Goal: Task Accomplishment & Management: Use online tool/utility

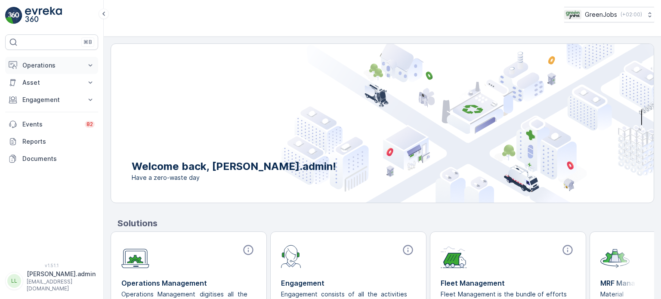
click at [34, 61] on p "Operations" at bounding box center [51, 65] width 58 height 9
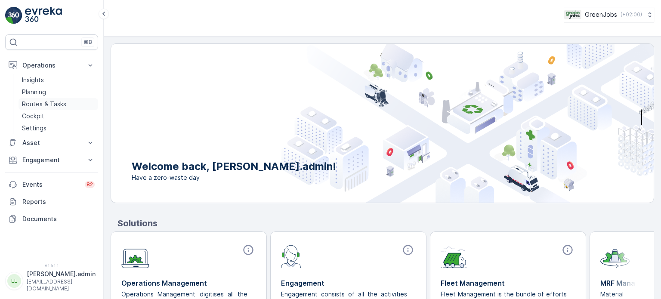
click at [56, 105] on p "Routes & Tasks" at bounding box center [44, 104] width 44 height 9
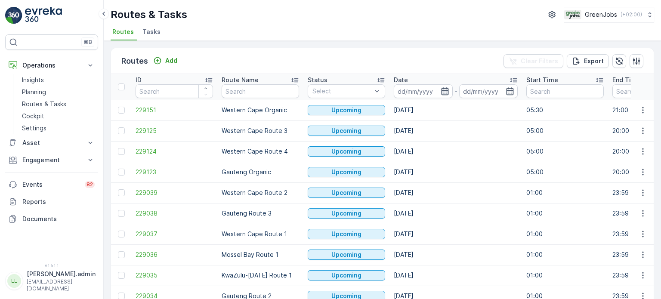
click at [445, 92] on icon "button" at bounding box center [444, 91] width 9 height 9
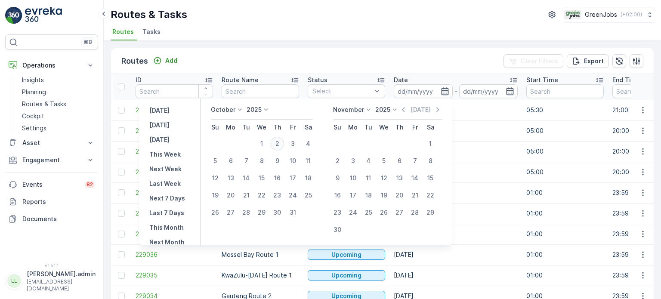
click at [280, 145] on div "2" at bounding box center [277, 144] width 14 height 14
type input "[DATE]"
click at [280, 144] on div "2" at bounding box center [277, 144] width 14 height 14
type input "[DATE]"
click at [280, 144] on div "2" at bounding box center [277, 144] width 14 height 14
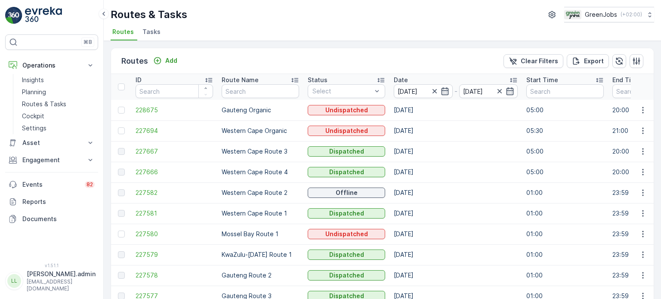
scroll to position [43, 0]
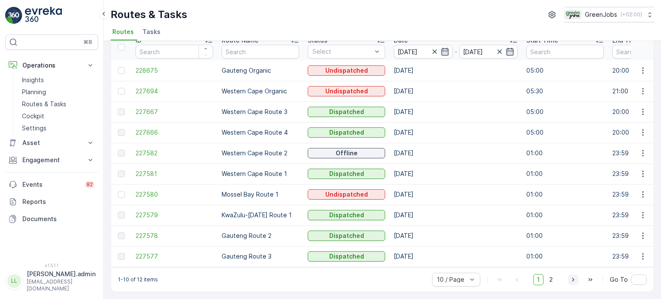
click at [569, 280] on icon "button" at bounding box center [573, 279] width 9 height 9
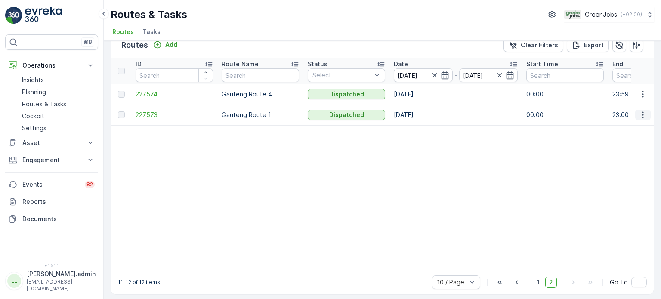
click at [638, 112] on icon "button" at bounding box center [642, 115] width 9 height 9
click at [613, 125] on span "See More Details" at bounding box center [622, 127] width 50 height 9
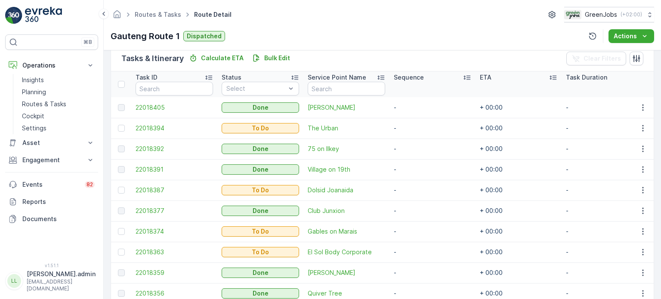
scroll to position [215, 0]
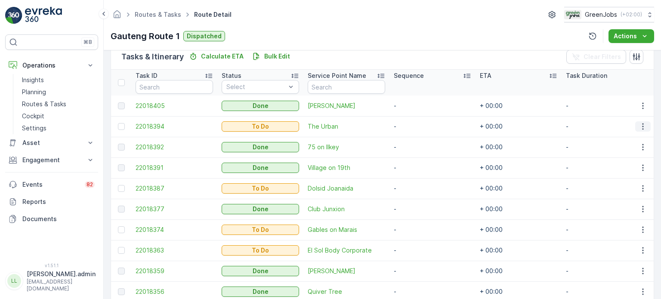
click at [642, 125] on icon "button" at bounding box center [642, 126] width 9 height 9
click at [626, 137] on span "See More Details" at bounding box center [624, 139] width 50 height 9
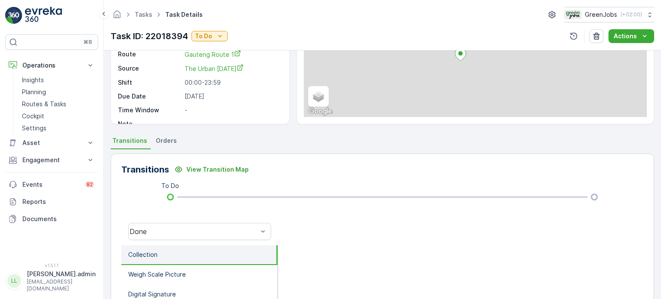
scroll to position [71, 0]
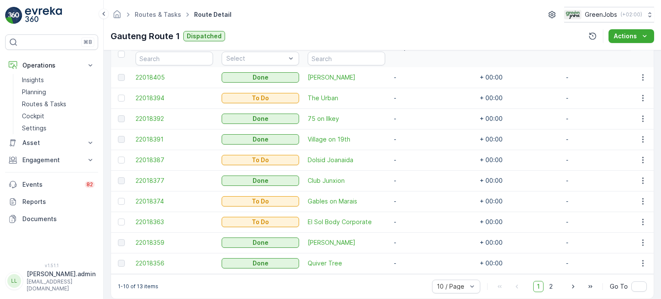
scroll to position [258, 0]
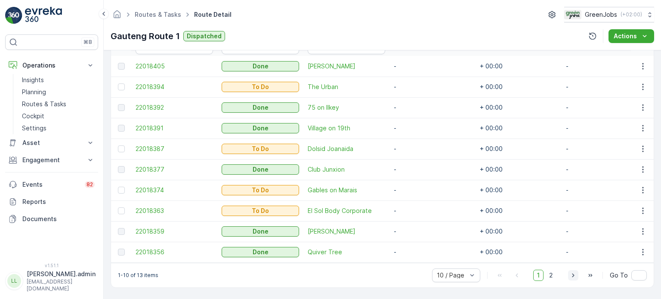
click at [574, 278] on icon "button" at bounding box center [573, 275] width 9 height 9
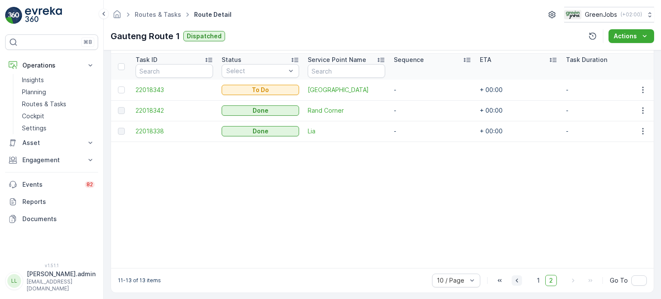
click at [520, 284] on icon "button" at bounding box center [516, 280] width 9 height 9
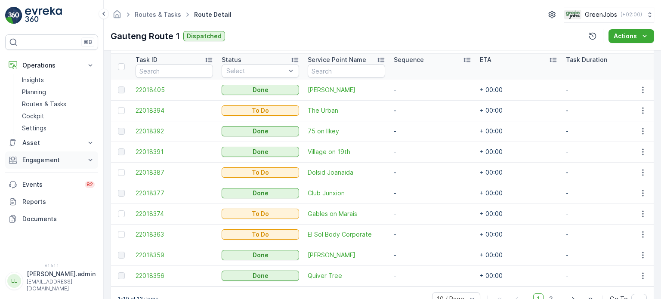
click at [50, 157] on p "Engagement" at bounding box center [51, 160] width 58 height 9
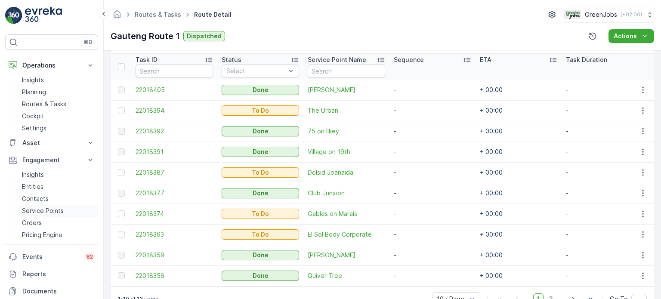
click at [40, 209] on p "Service Points" at bounding box center [43, 210] width 42 height 9
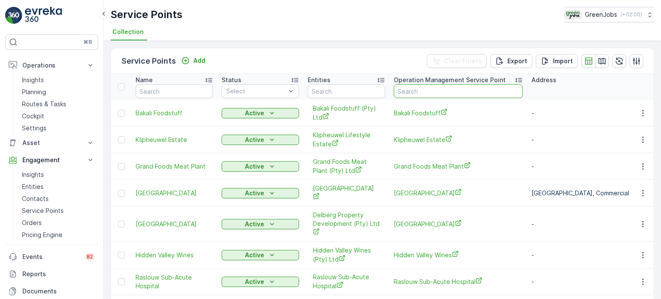
click at [423, 89] on input "text" at bounding box center [457, 91] width 129 height 14
type input "theos"
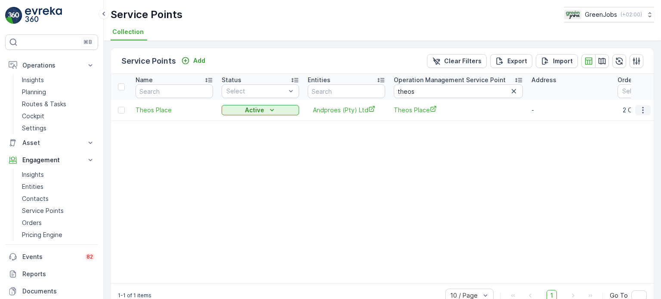
click at [642, 109] on icon "button" at bounding box center [642, 110] width 9 height 9
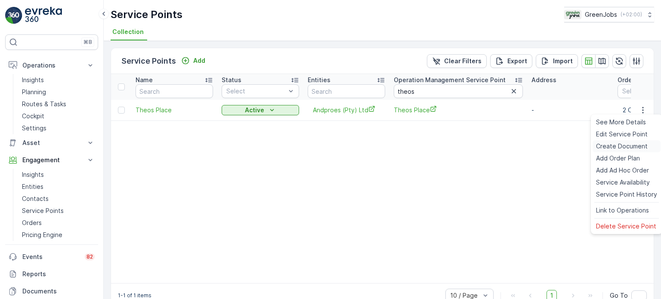
click at [609, 146] on span "Create Document" at bounding box center [622, 146] width 52 height 9
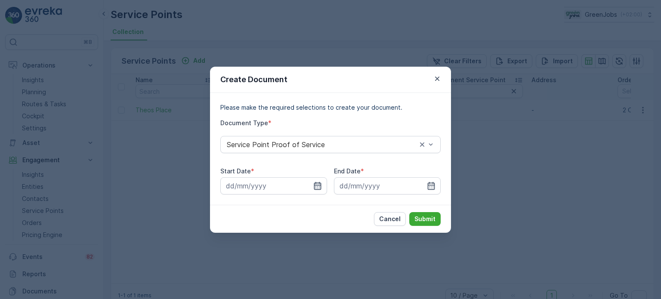
click at [317, 185] on icon "button" at bounding box center [317, 185] width 9 height 9
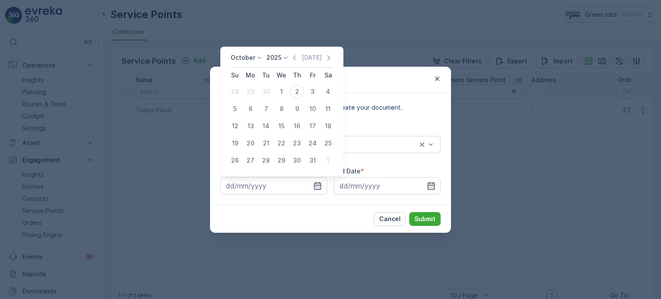
click at [258, 58] on icon at bounding box center [259, 57] width 9 height 9
click at [249, 117] on span "September" at bounding box center [252, 114] width 33 height 9
click at [247, 91] on div "1" at bounding box center [250, 92] width 14 height 14
type input "[DATE]"
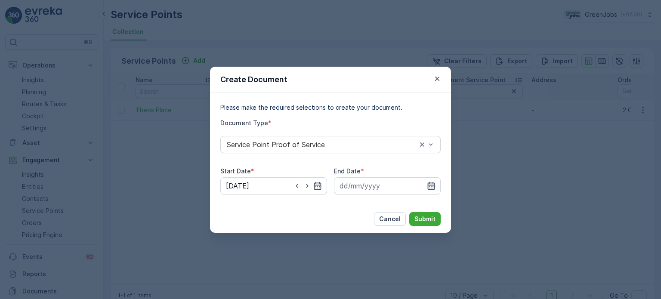
click at [433, 185] on icon "button" at bounding box center [431, 185] width 9 height 9
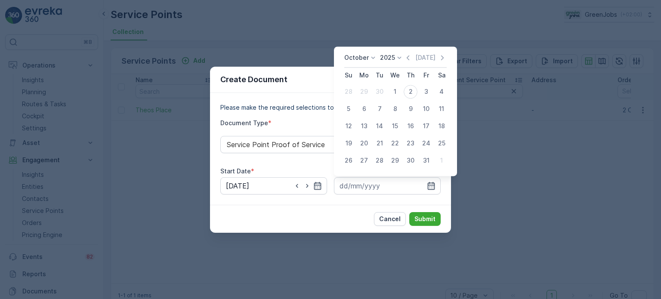
click at [369, 58] on icon at bounding box center [373, 57] width 9 height 9
click at [359, 101] on span "September" at bounding box center [365, 100] width 33 height 9
click at [378, 159] on div "30" at bounding box center [379, 161] width 14 height 14
type input "[DATE]"
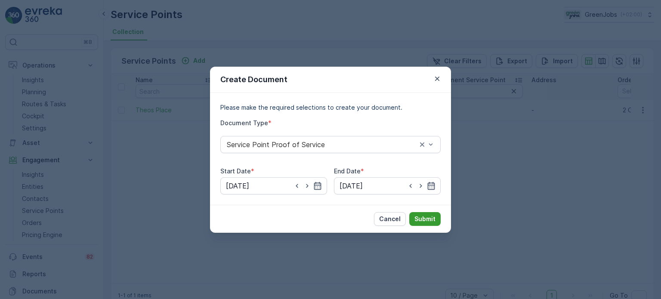
click at [427, 218] on p "Submit" at bounding box center [424, 219] width 21 height 9
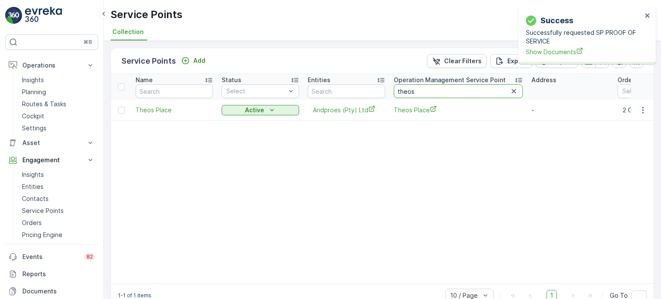
click at [433, 91] on input "theos" at bounding box center [457, 91] width 129 height 14
type input "t"
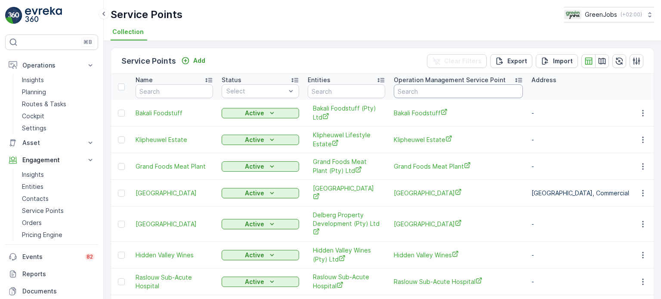
click at [439, 94] on input "text" at bounding box center [457, 91] width 129 height 14
type input "louis"
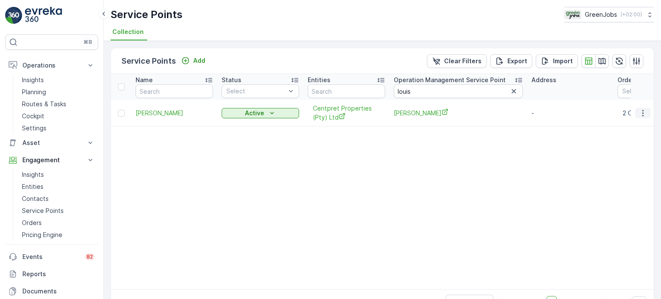
click at [643, 112] on icon "button" at bounding box center [642, 113] width 9 height 9
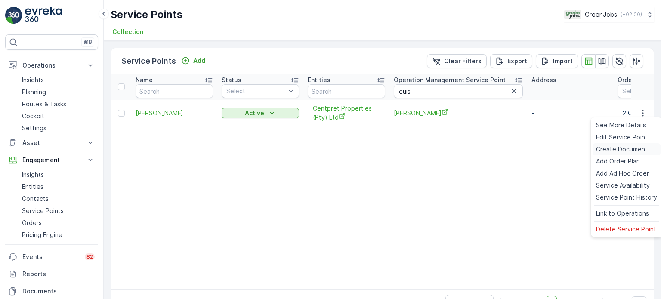
click at [608, 146] on span "Create Document" at bounding box center [622, 149] width 52 height 9
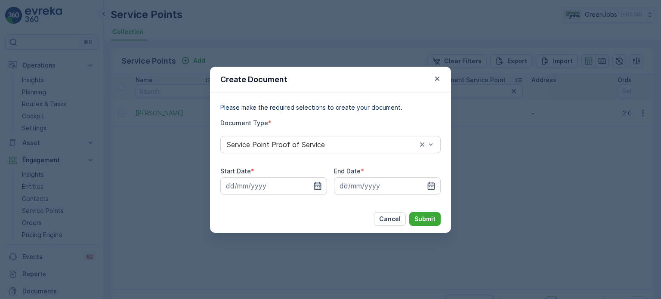
click at [319, 184] on icon "button" at bounding box center [317, 185] width 9 height 9
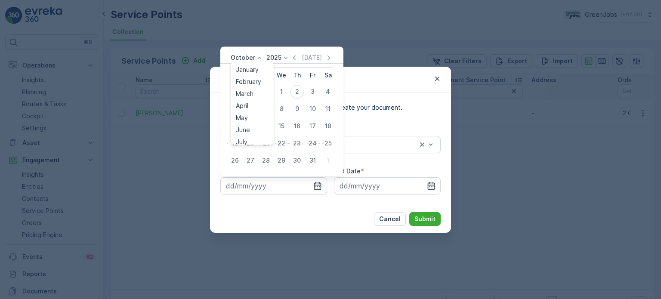
click at [252, 58] on p "October" at bounding box center [242, 57] width 25 height 9
click at [243, 99] on span "September" at bounding box center [252, 100] width 33 height 9
click at [250, 91] on div "1" at bounding box center [250, 92] width 14 height 14
type input "[DATE]"
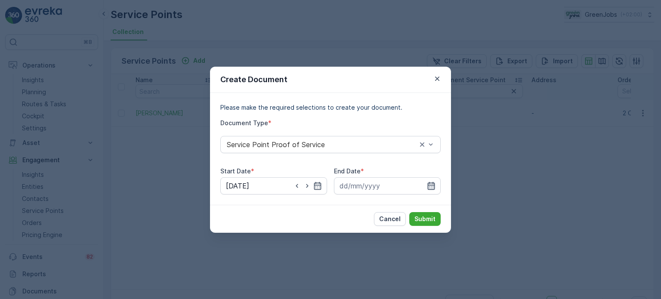
click at [432, 184] on icon "button" at bounding box center [430, 185] width 7 height 8
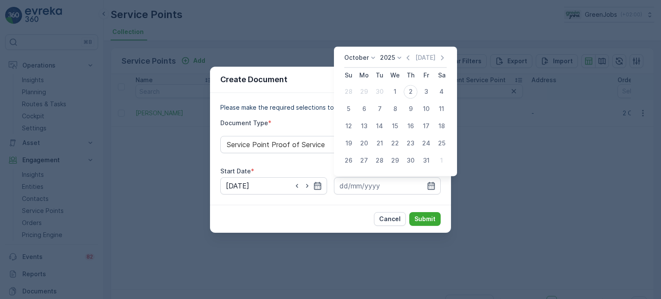
click at [376, 55] on div "October" at bounding box center [360, 57] width 33 height 9
click at [362, 124] on span "September" at bounding box center [365, 123] width 33 height 9
click at [378, 160] on div "30" at bounding box center [379, 161] width 14 height 14
type input "[DATE]"
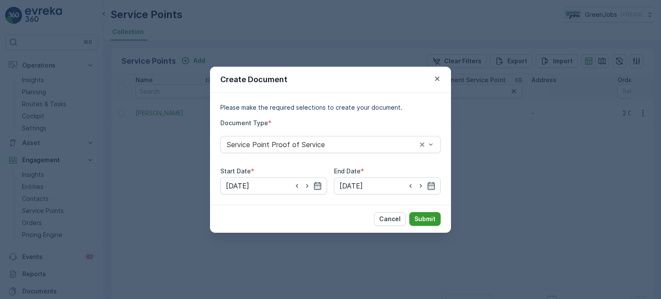
click at [431, 215] on p "Submit" at bounding box center [424, 219] width 21 height 9
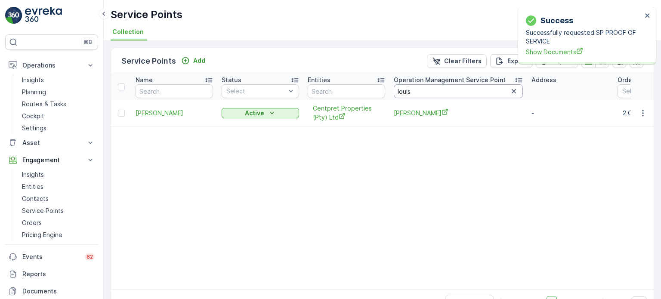
click at [434, 94] on input "louis" at bounding box center [457, 91] width 129 height 14
type input "l"
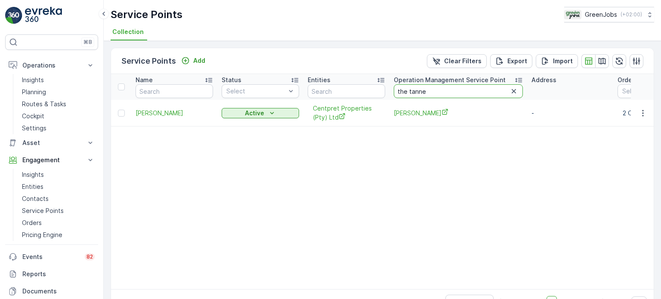
type input "the [PERSON_NAME]"
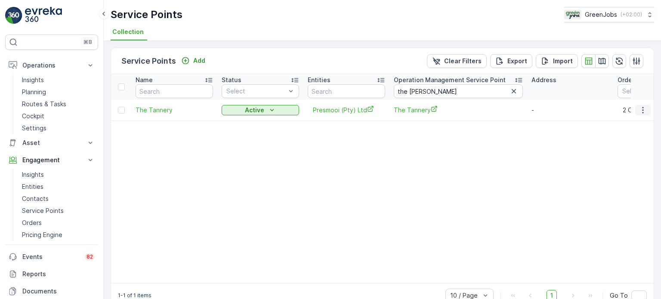
click at [643, 109] on icon "button" at bounding box center [642, 110] width 9 height 9
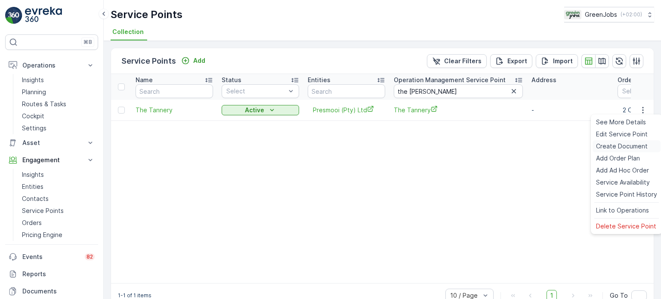
click at [611, 147] on span "Create Document" at bounding box center [622, 146] width 52 height 9
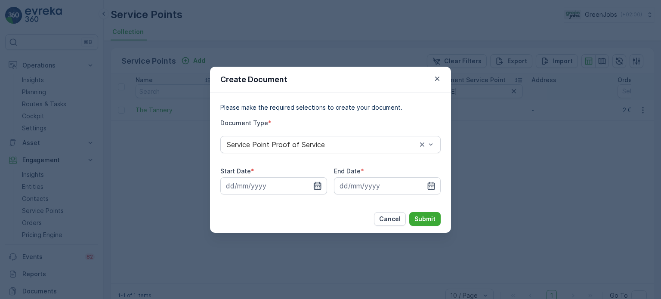
click at [318, 186] on icon "button" at bounding box center [317, 185] width 9 height 9
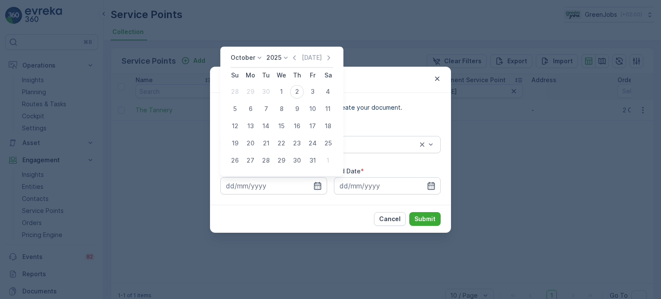
click at [257, 56] on icon at bounding box center [259, 57] width 9 height 9
click at [239, 101] on span "September" at bounding box center [252, 100] width 33 height 9
click at [254, 90] on div "1" at bounding box center [250, 92] width 14 height 14
type input "[DATE]"
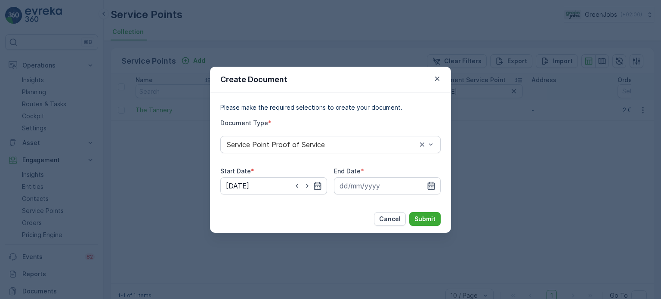
drag, startPoint x: 433, startPoint y: 182, endPoint x: 428, endPoint y: 179, distance: 6.3
click at [433, 182] on icon "button" at bounding box center [430, 185] width 7 height 8
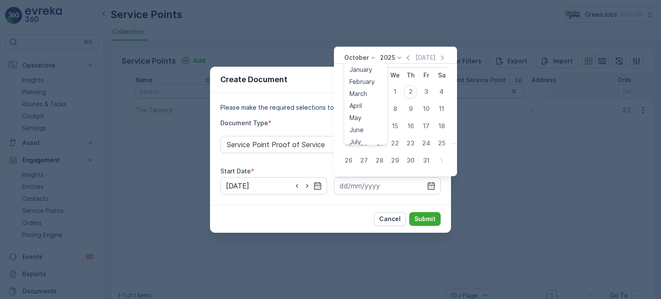
click at [354, 55] on p "October" at bounding box center [356, 57] width 25 height 9
click at [358, 120] on span "September" at bounding box center [365, 123] width 33 height 9
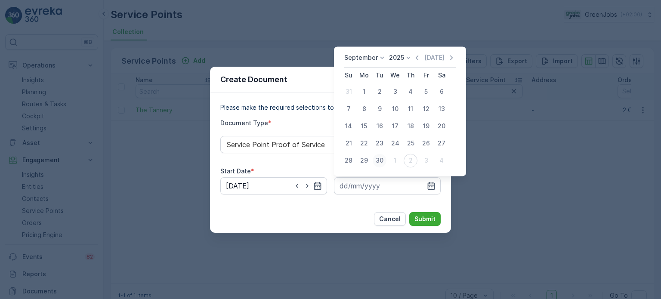
click at [381, 160] on div "30" at bounding box center [379, 161] width 14 height 14
type input "[DATE]"
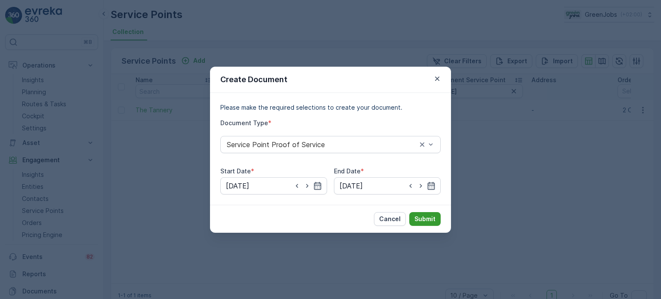
click at [428, 222] on p "Submit" at bounding box center [424, 219] width 21 height 9
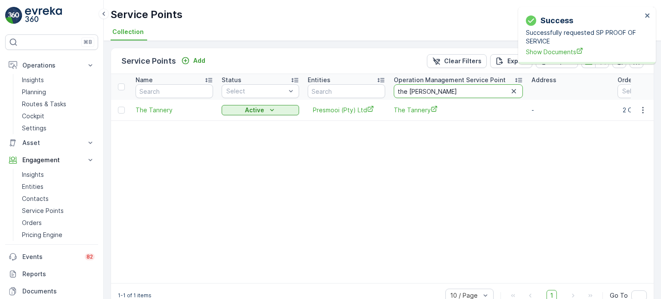
click at [448, 91] on input "the [PERSON_NAME]" at bounding box center [457, 91] width 129 height 14
type input "t"
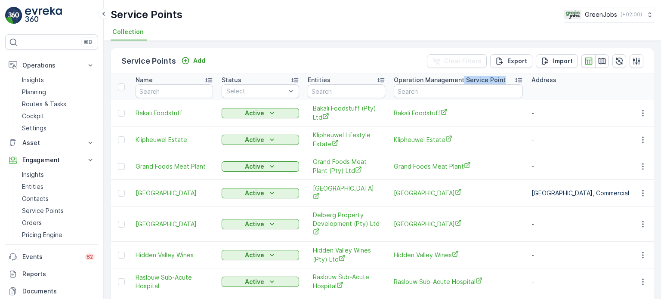
drag, startPoint x: 461, startPoint y: 83, endPoint x: 461, endPoint y: 89, distance: 6.5
click at [461, 89] on th "Operation Management Service Point" at bounding box center [458, 87] width 138 height 26
click at [460, 93] on input "text" at bounding box center [457, 91] width 129 height 14
type input "silver"
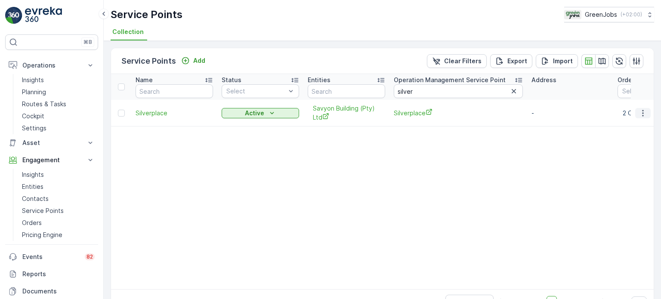
click at [639, 112] on icon "button" at bounding box center [642, 113] width 9 height 9
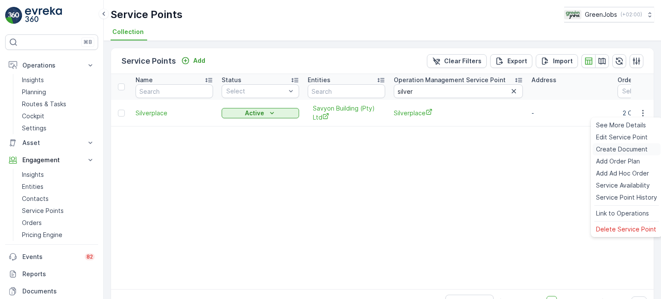
click at [608, 149] on span "Create Document" at bounding box center [622, 149] width 52 height 9
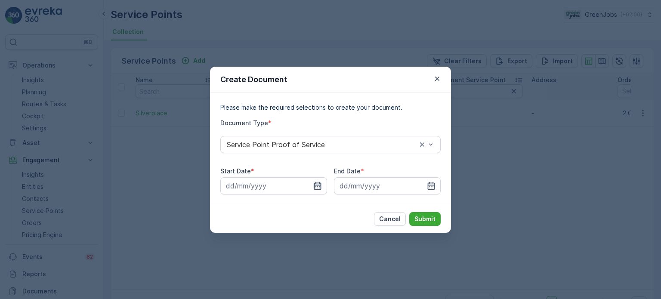
click at [317, 187] on icon "button" at bounding box center [317, 185] width 9 height 9
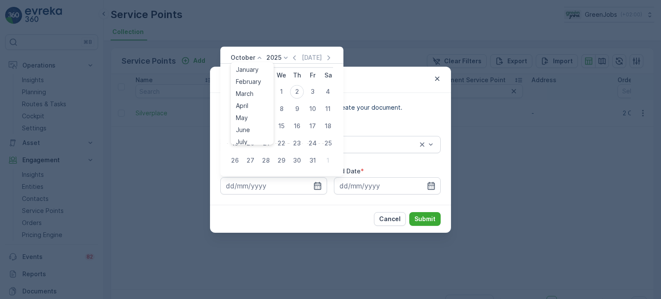
click at [252, 58] on p "October" at bounding box center [242, 57] width 25 height 9
click at [247, 102] on span "September" at bounding box center [252, 100] width 33 height 9
click at [252, 90] on div "1" at bounding box center [250, 92] width 14 height 14
type input "[DATE]"
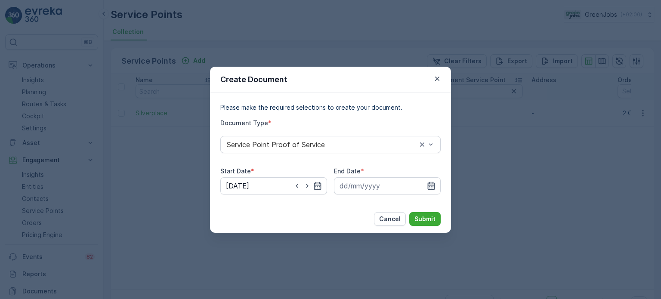
click at [428, 183] on icon "button" at bounding box center [430, 185] width 7 height 8
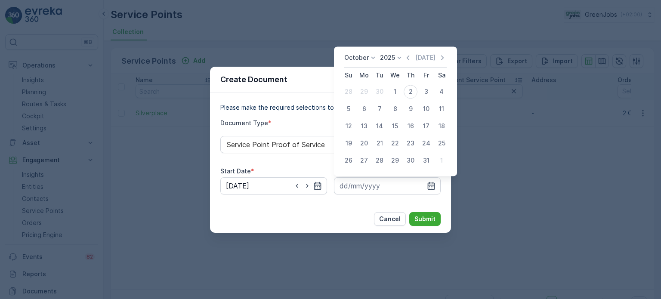
click at [363, 55] on p "October" at bounding box center [356, 57] width 25 height 9
click at [356, 126] on span "September" at bounding box center [365, 123] width 33 height 9
click at [382, 158] on div "30" at bounding box center [379, 161] width 14 height 14
type input "[DATE]"
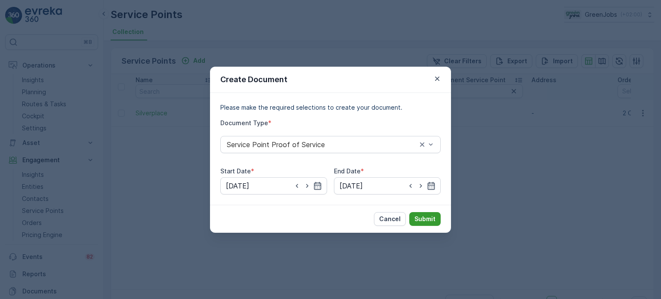
click at [425, 218] on p "Submit" at bounding box center [424, 219] width 21 height 9
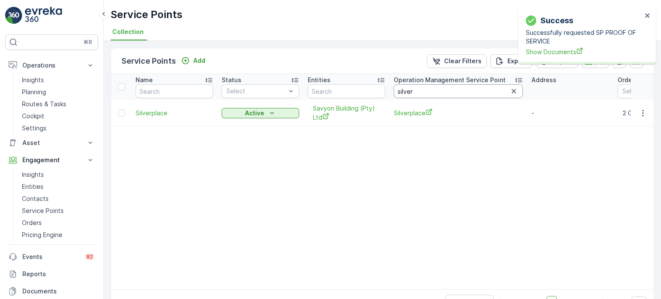
click at [447, 87] on input "silver" at bounding box center [457, 91] width 129 height 14
type input "s"
type input "fiel"
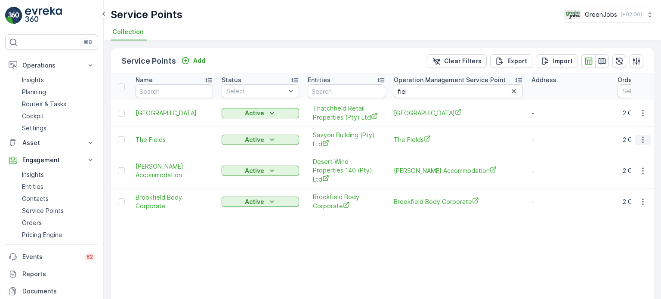
click at [640, 139] on icon "button" at bounding box center [642, 139] width 9 height 9
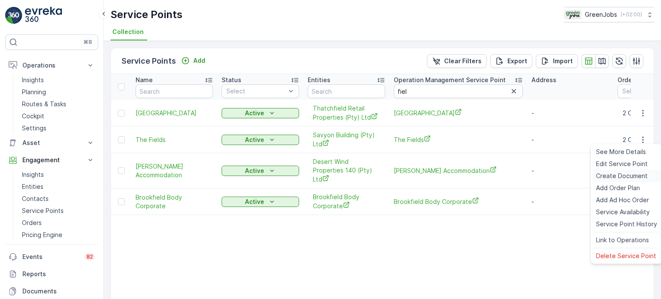
click at [616, 177] on span "Create Document" at bounding box center [622, 176] width 52 height 9
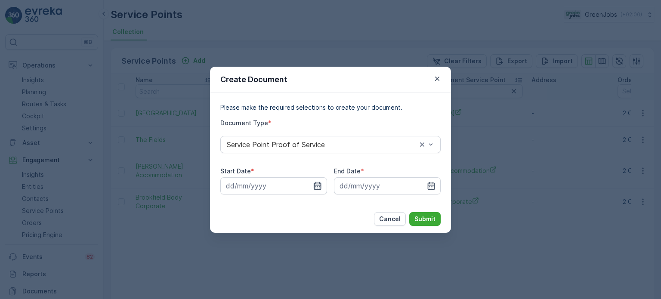
click at [315, 184] on icon "button" at bounding box center [317, 185] width 9 height 9
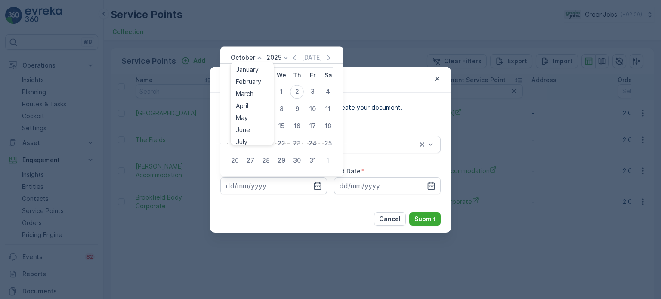
click at [247, 60] on p "October" at bounding box center [242, 57] width 25 height 9
click at [237, 120] on span "September" at bounding box center [252, 123] width 33 height 9
click at [249, 89] on div "1" at bounding box center [250, 92] width 14 height 14
type input "[DATE]"
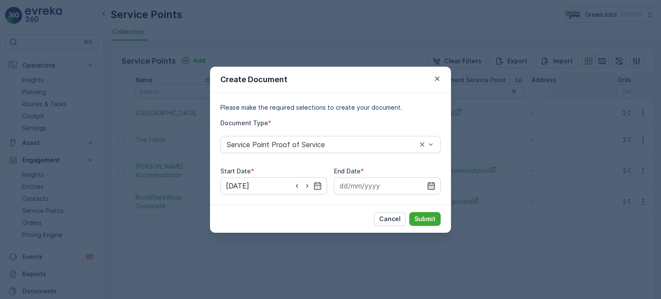
click at [432, 184] on icon "button" at bounding box center [431, 185] width 9 height 9
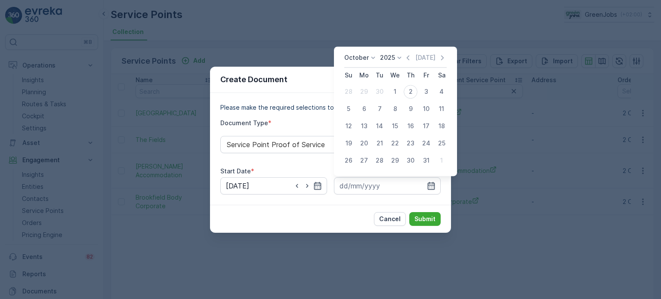
click at [363, 58] on p "October" at bounding box center [356, 57] width 25 height 9
click at [361, 122] on span "September" at bounding box center [365, 123] width 33 height 9
click at [384, 159] on div "30" at bounding box center [379, 161] width 14 height 14
type input "[DATE]"
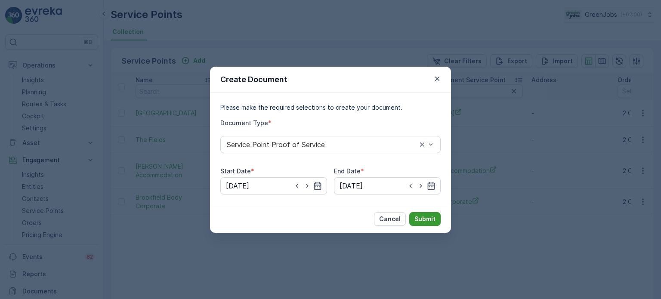
click at [432, 217] on p "Submit" at bounding box center [424, 219] width 21 height 9
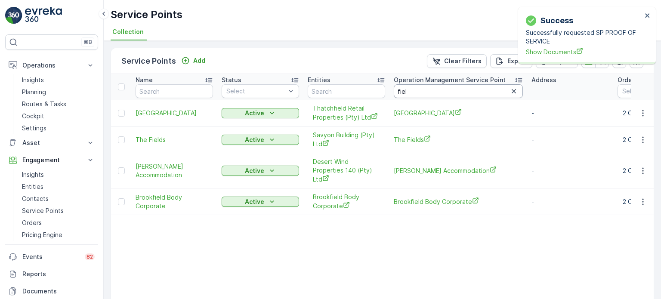
click at [412, 96] on input "fiel" at bounding box center [457, 91] width 129 height 14
type input "f"
type input "rentme"
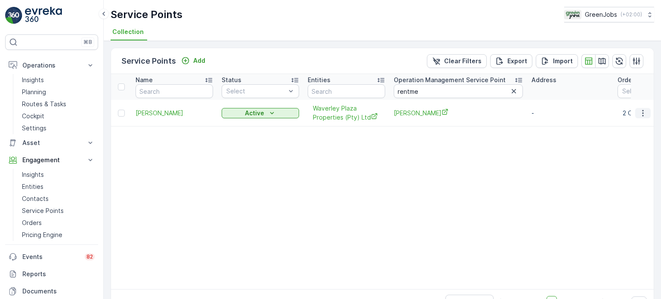
click at [639, 113] on icon "button" at bounding box center [642, 113] width 9 height 9
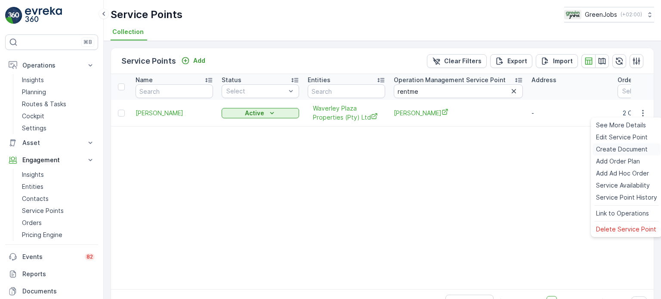
click at [614, 148] on span "Create Document" at bounding box center [622, 149] width 52 height 9
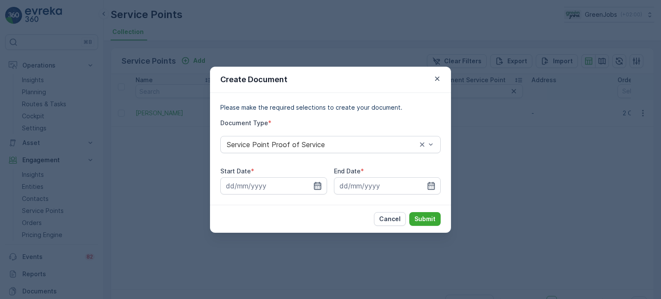
click at [317, 185] on icon "button" at bounding box center [317, 185] width 7 height 8
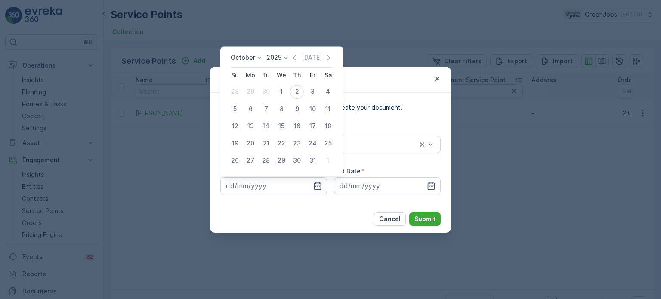
click at [260, 56] on icon at bounding box center [259, 57] width 9 height 9
click at [244, 104] on span "September" at bounding box center [252, 100] width 33 height 9
click at [248, 86] on div "1" at bounding box center [250, 92] width 14 height 14
type input "[DATE]"
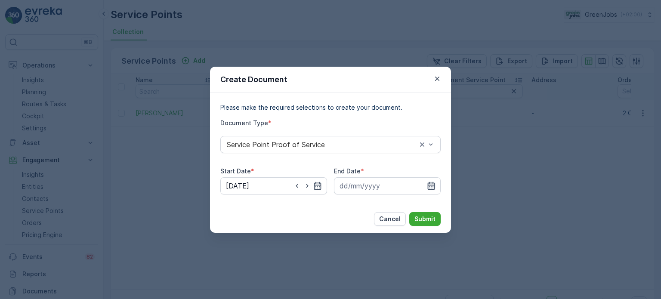
click at [427, 183] on icon "button" at bounding box center [431, 185] width 9 height 9
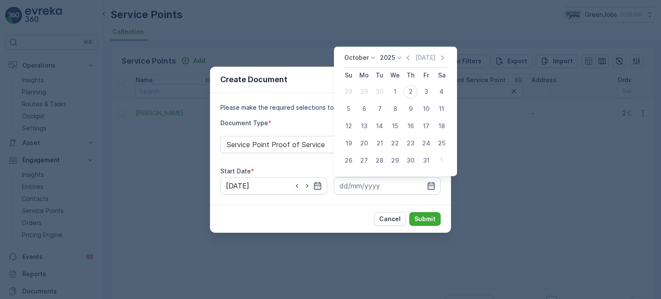
click at [367, 54] on p "October" at bounding box center [356, 57] width 25 height 9
click at [364, 125] on span "September" at bounding box center [365, 123] width 33 height 9
click at [372, 159] on button "30" at bounding box center [379, 160] width 15 height 15
type input "[DATE]"
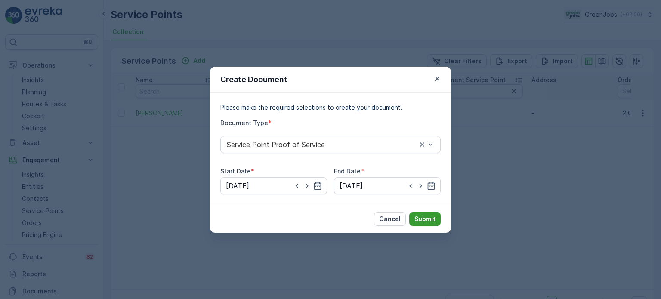
click at [432, 219] on p "Submit" at bounding box center [424, 219] width 21 height 9
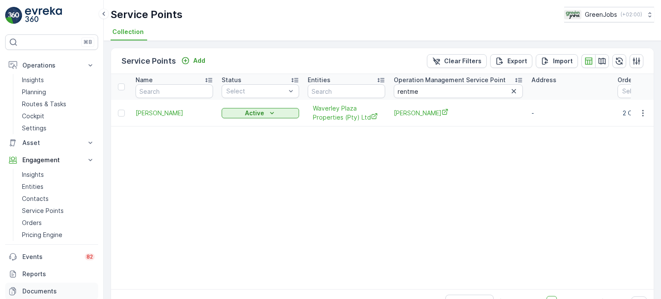
click at [37, 290] on p "Documents" at bounding box center [58, 291] width 72 height 9
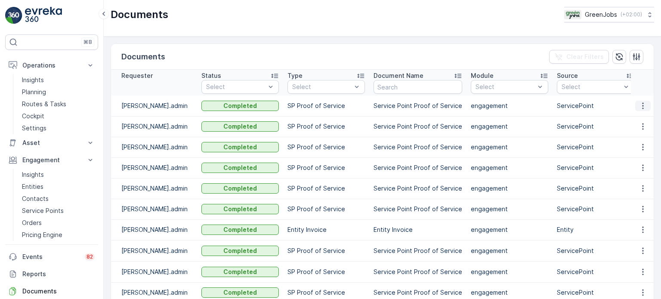
click at [638, 104] on icon "button" at bounding box center [642, 105] width 9 height 9
click at [634, 116] on span "See Details" at bounding box center [640, 118] width 33 height 9
click at [638, 124] on icon "button" at bounding box center [642, 126] width 9 height 9
click at [635, 141] on span "See Details" at bounding box center [640, 139] width 33 height 9
click at [642, 148] on icon "button" at bounding box center [642, 147] width 9 height 9
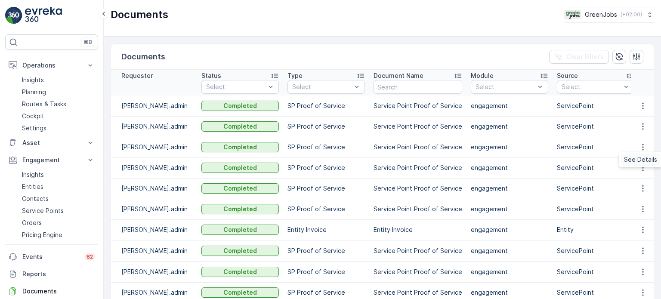
click at [638, 157] on span "See Details" at bounding box center [640, 159] width 33 height 9
drag, startPoint x: 638, startPoint y: 166, endPoint x: 647, endPoint y: 172, distance: 10.9
click at [640, 167] on icon "button" at bounding box center [642, 167] width 9 height 9
click at [639, 176] on span "See Details" at bounding box center [640, 180] width 33 height 9
click at [642, 187] on icon "button" at bounding box center [642, 188] width 1 height 6
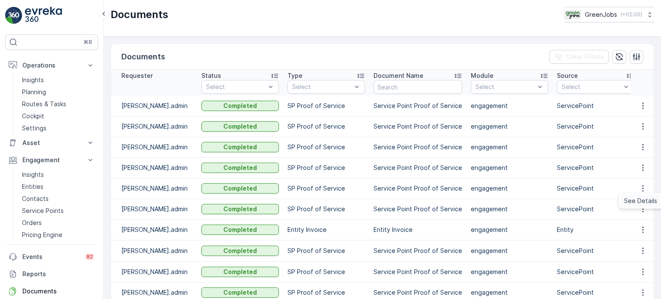
click at [636, 200] on span "See Details" at bounding box center [640, 201] width 33 height 9
click at [642, 209] on icon "button" at bounding box center [642, 209] width 1 height 6
click at [639, 221] on span "See Details" at bounding box center [640, 221] width 33 height 9
click at [642, 230] on icon "button" at bounding box center [642, 229] width 9 height 9
